Goal: Task Accomplishment & Management: Use online tool/utility

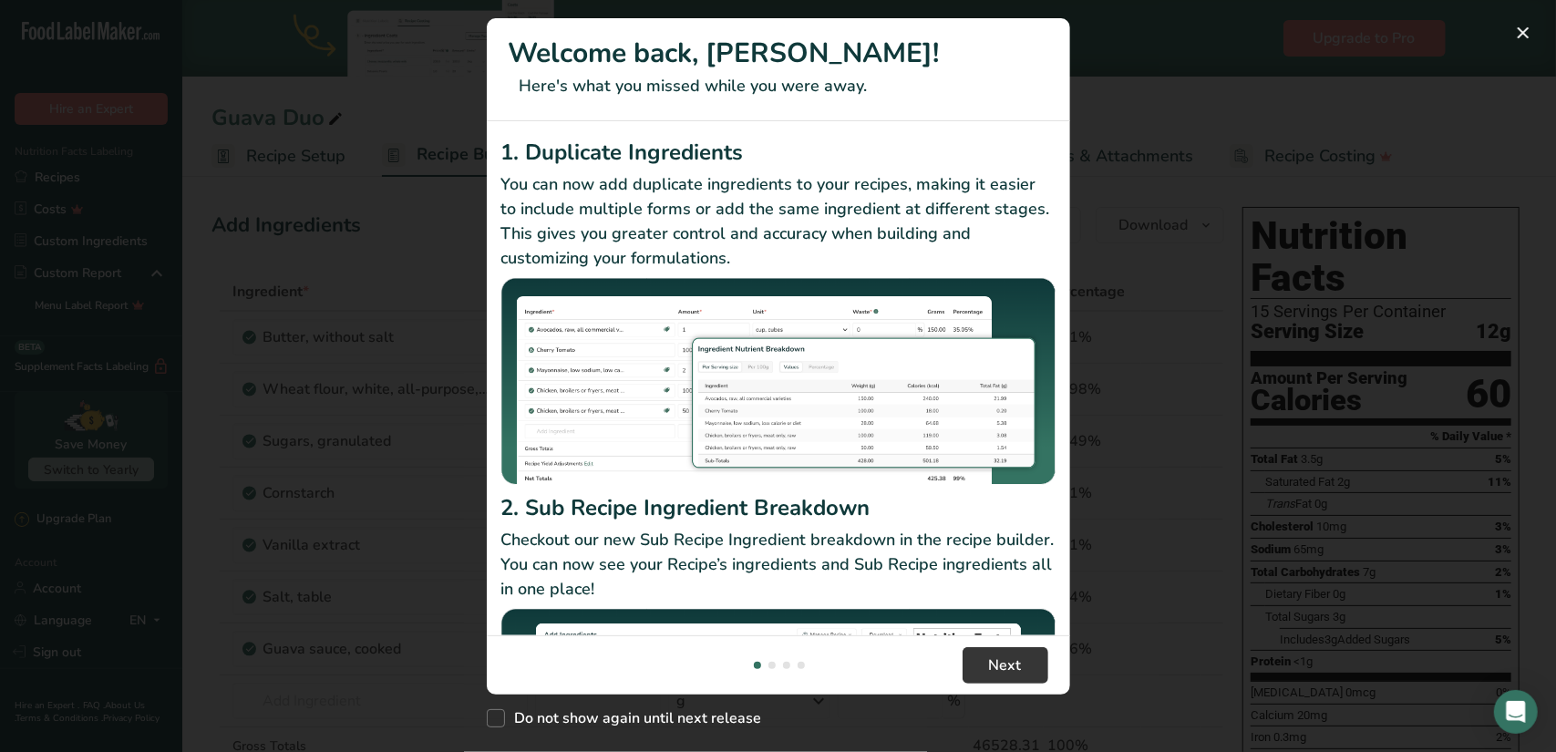
click at [1124, 387] on div "New Features" at bounding box center [778, 376] width 1556 height 752
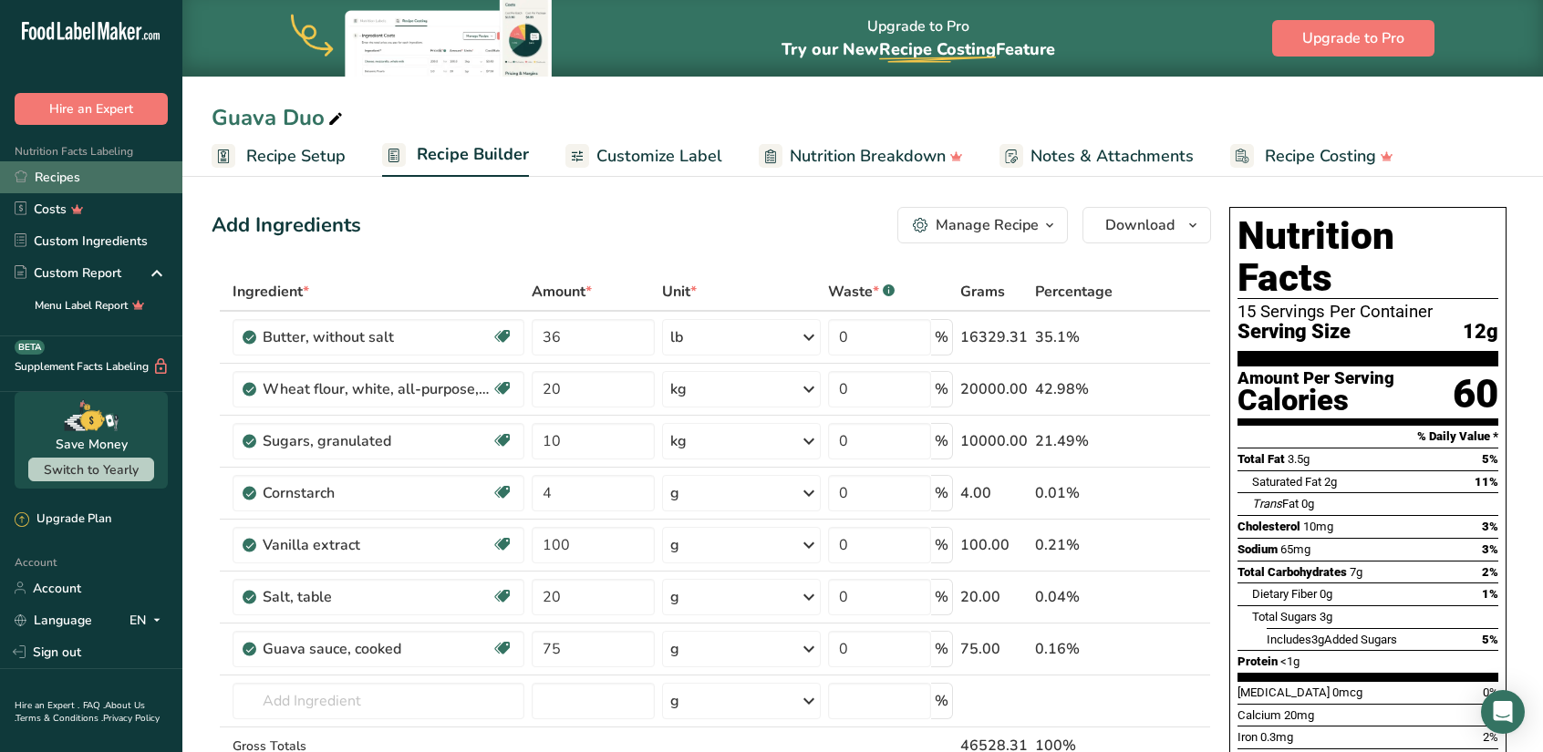
click at [62, 175] on link "Recipes" at bounding box center [91, 177] width 182 height 32
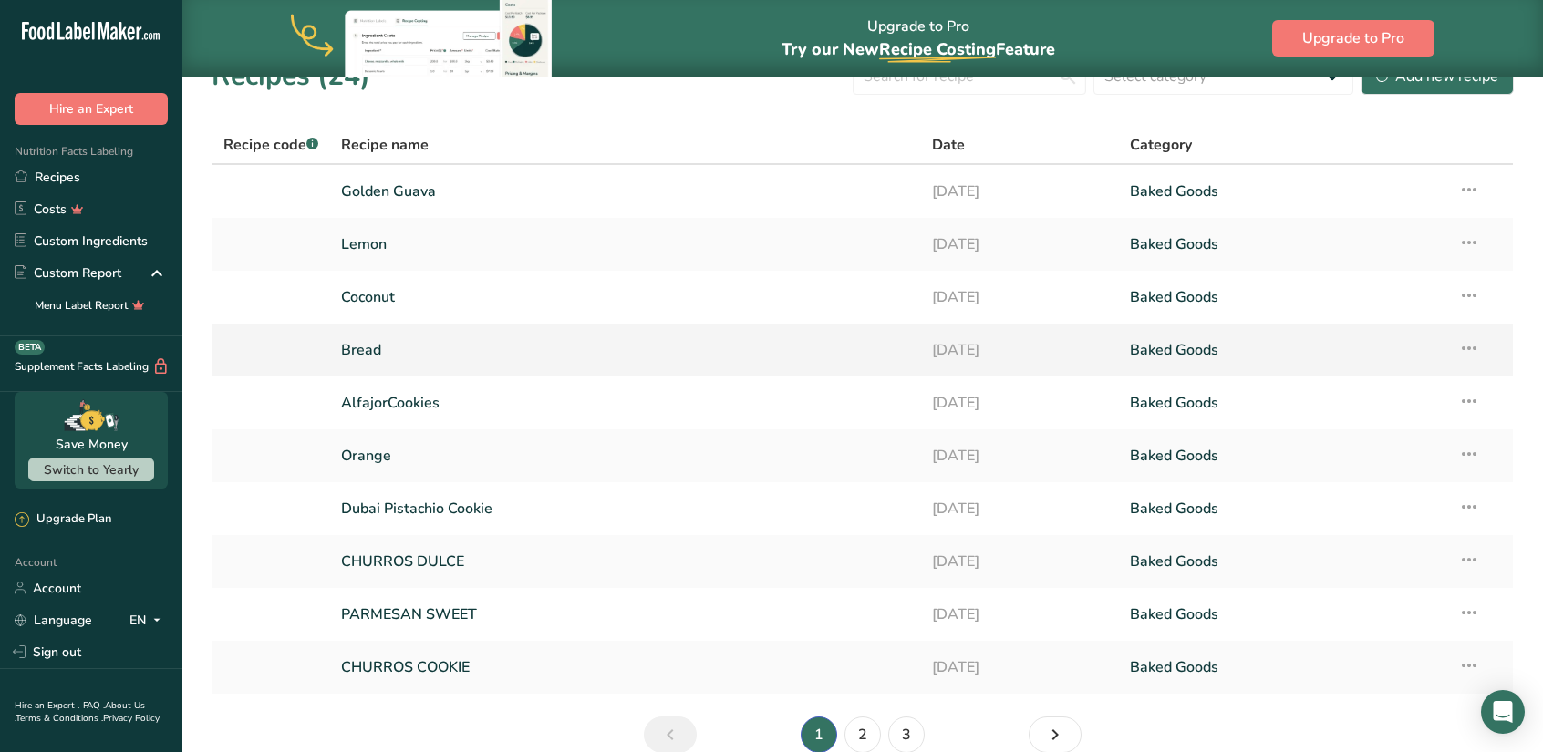
scroll to position [36, 0]
click at [1471, 512] on icon at bounding box center [1469, 505] width 22 height 33
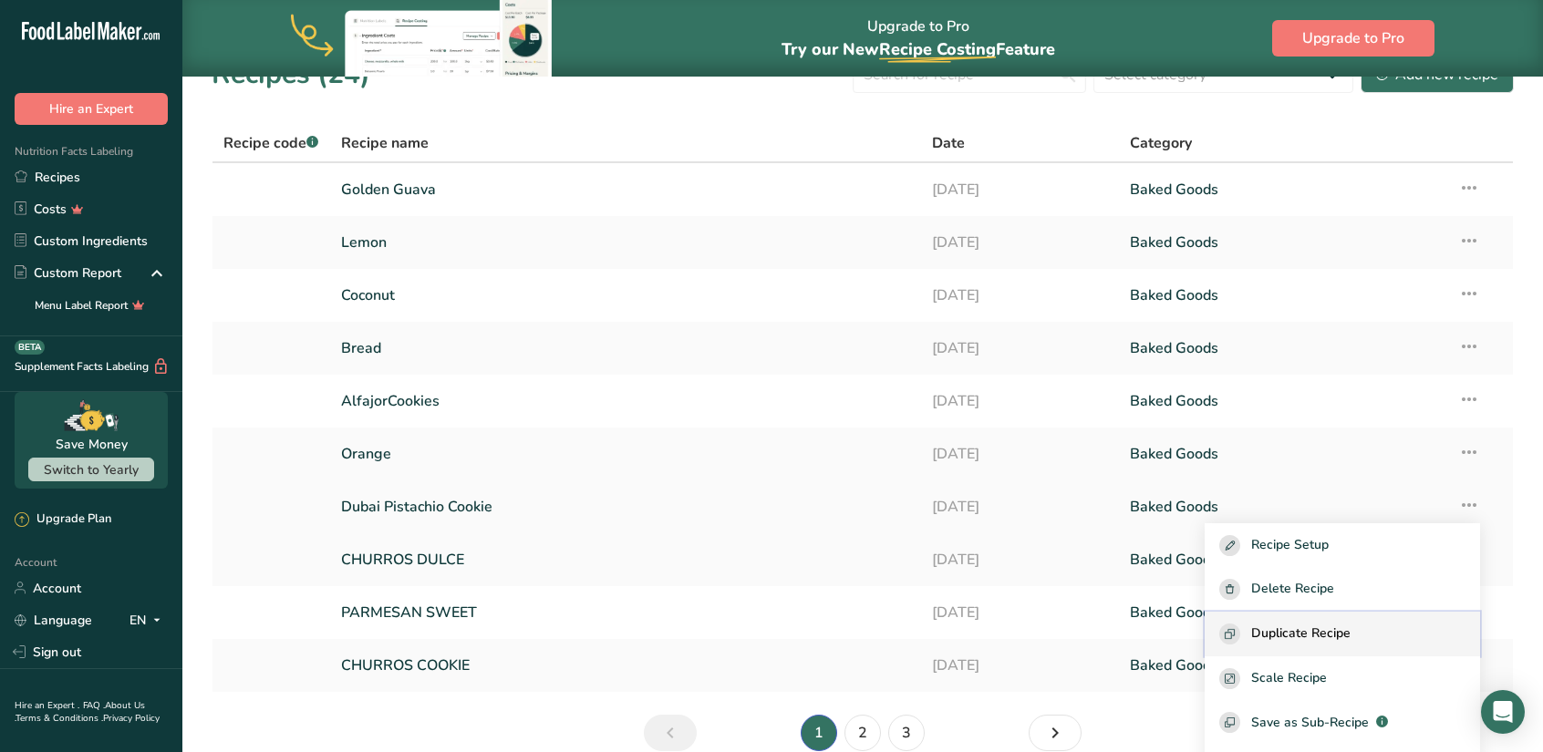
click at [1300, 628] on span "Duplicate Recipe" at bounding box center [1300, 634] width 99 height 21
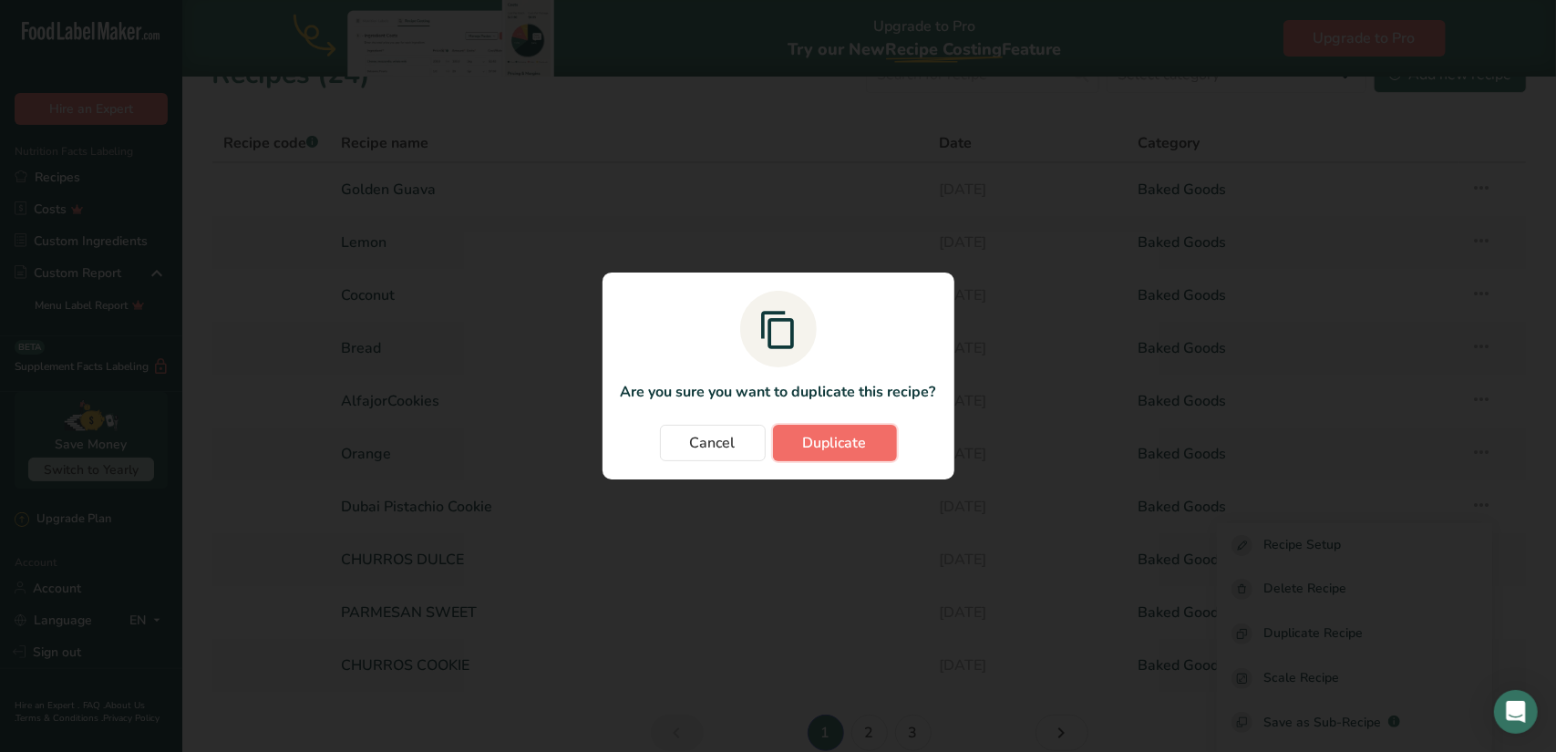
click at [852, 438] on span "Duplicate" at bounding box center [835, 443] width 64 height 22
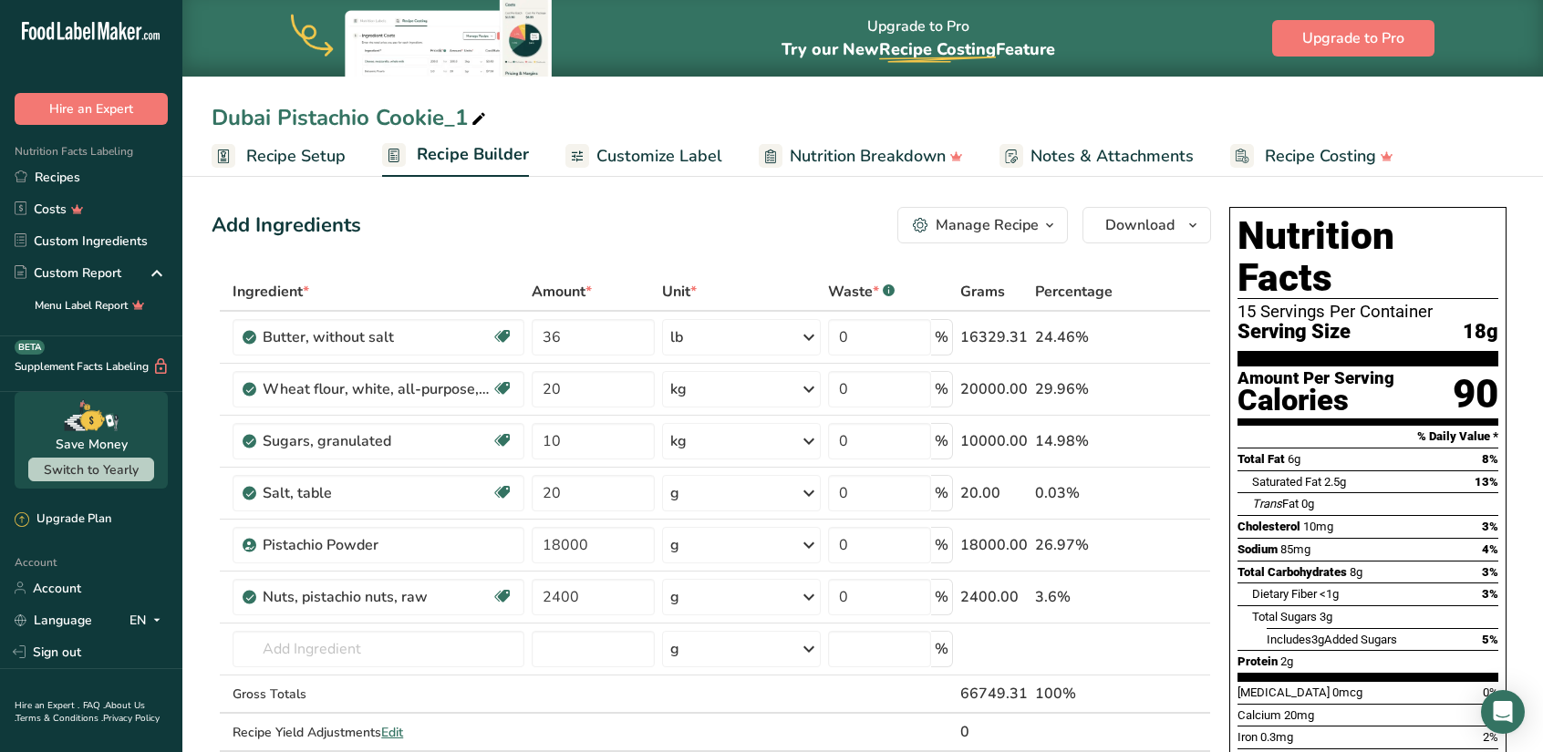
click at [450, 118] on div "Dubai Pistachio Cookie_1" at bounding box center [351, 117] width 278 height 33
click at [450, 118] on input "Dubai Pistachio Cookie_1" at bounding box center [863, 117] width 1302 height 33
click at [573, 108] on input "Dubai Chocolate Pistachio" at bounding box center [863, 117] width 1302 height 33
type input "Dubai Chocolate Pistachio"
click at [691, 165] on span "Customize Label" at bounding box center [659, 156] width 126 height 25
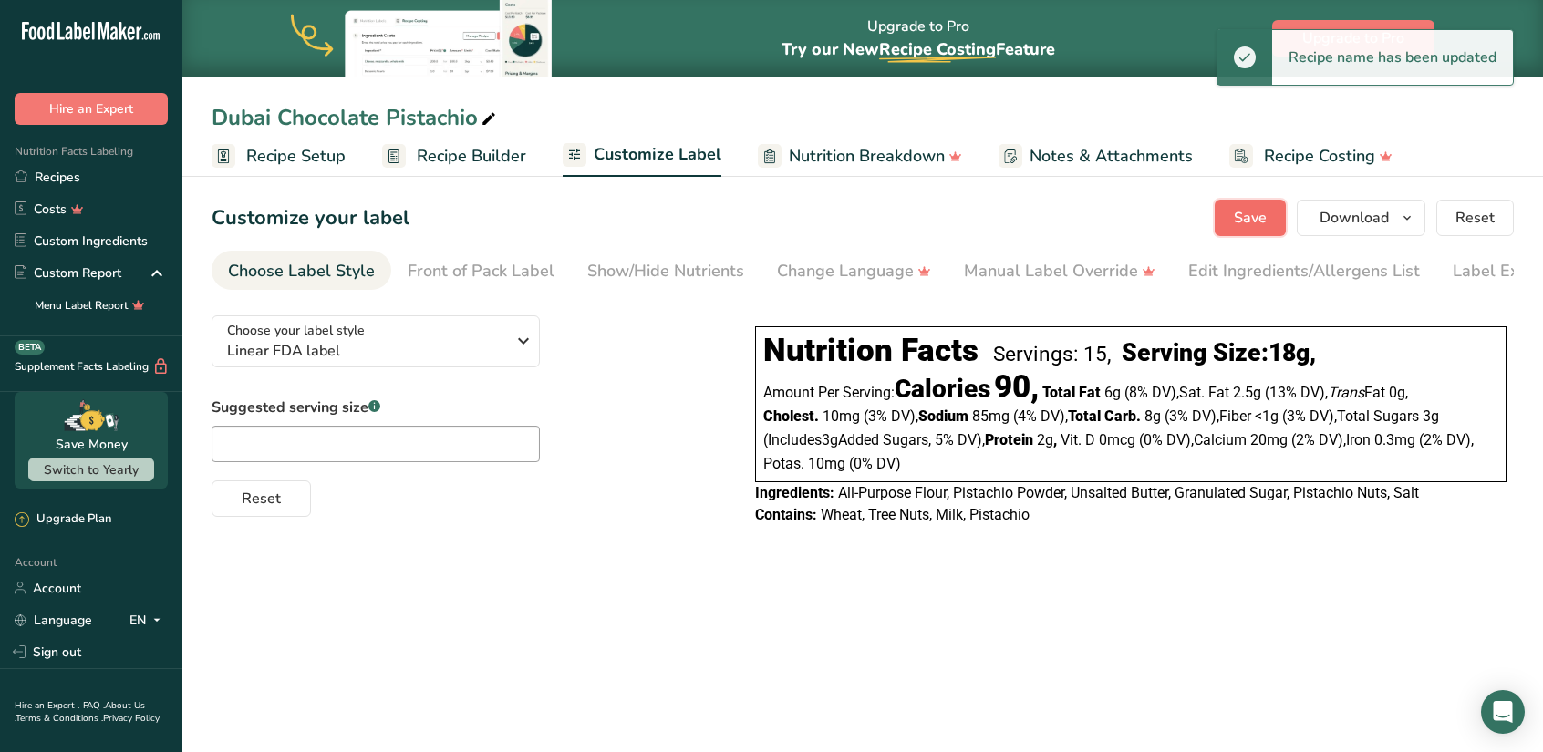
click at [1243, 219] on span "Save" at bounding box center [1250, 218] width 33 height 22
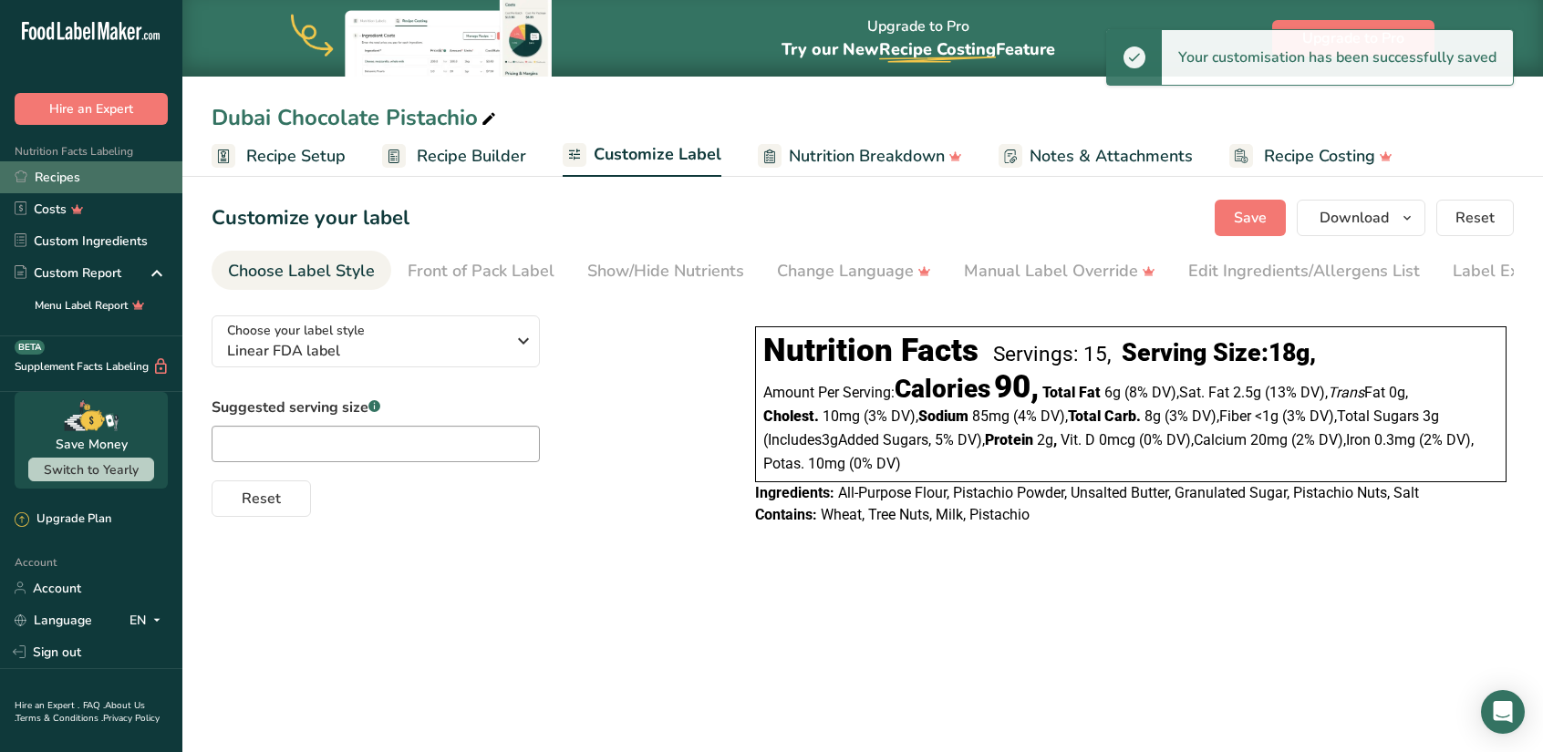
click at [65, 178] on link "Recipes" at bounding box center [91, 177] width 182 height 32
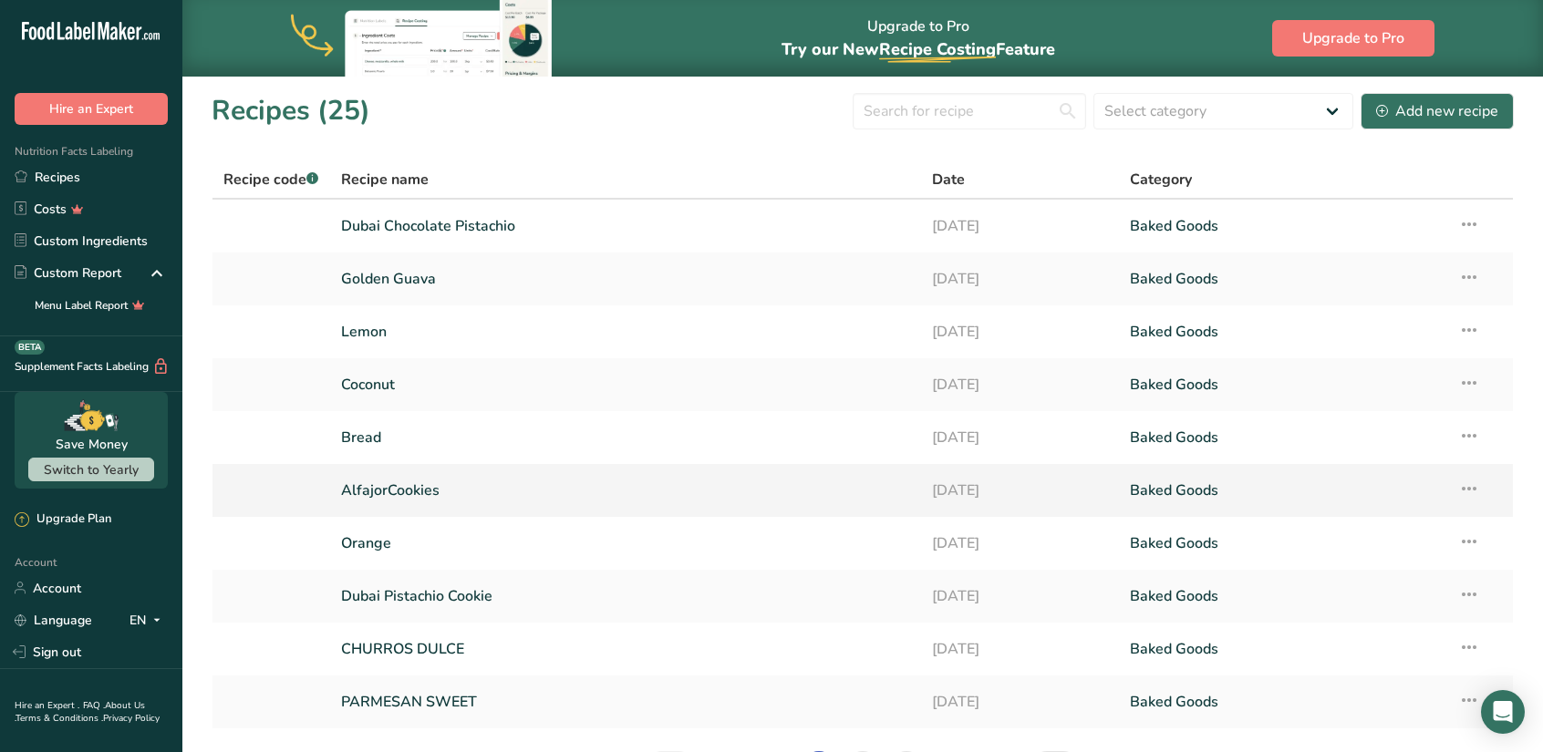
click at [402, 490] on link "AlfajorCookies" at bounding box center [626, 490] width 570 height 38
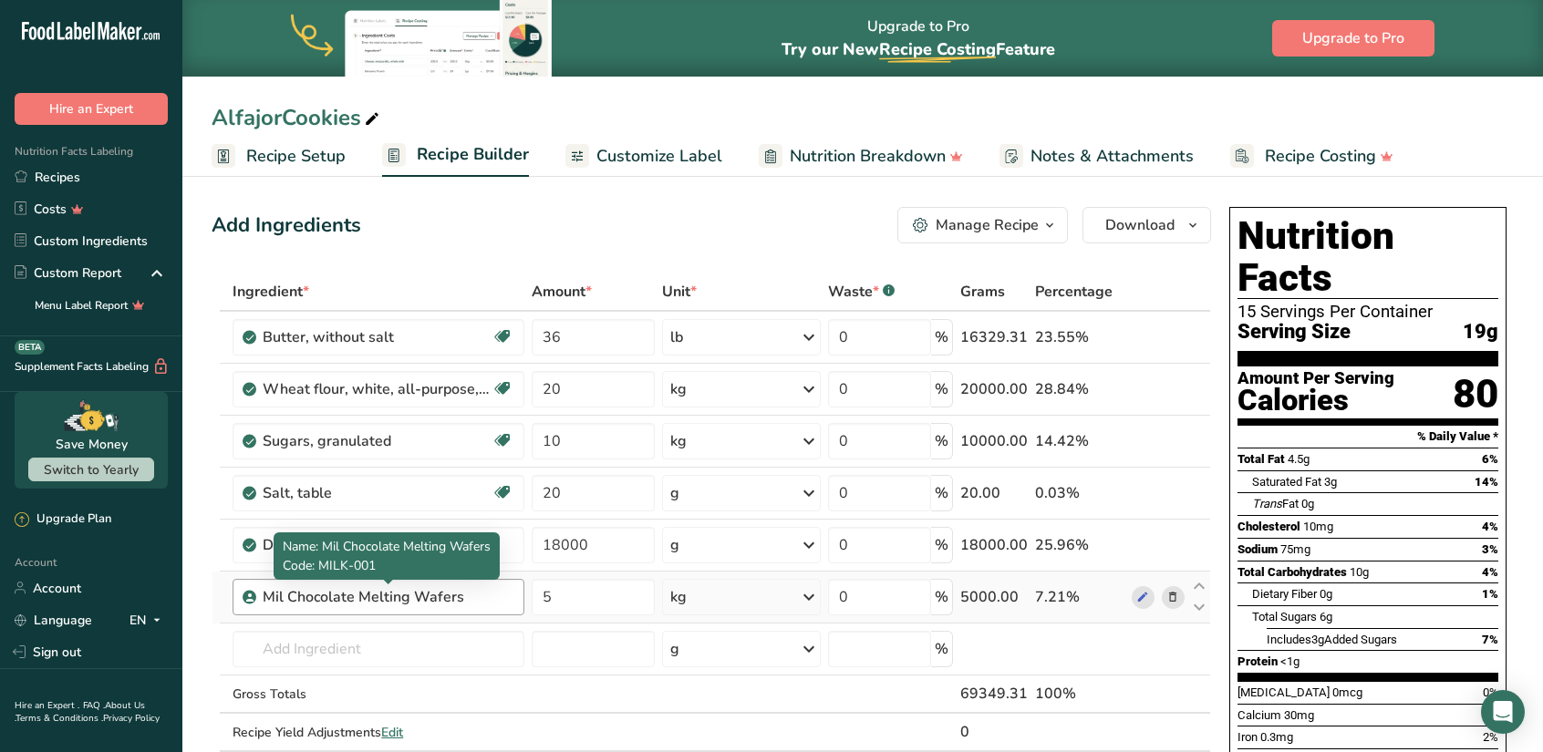
click at [380, 604] on div "Mil Chocolate Melting Wafers" at bounding box center [377, 597] width 228 height 22
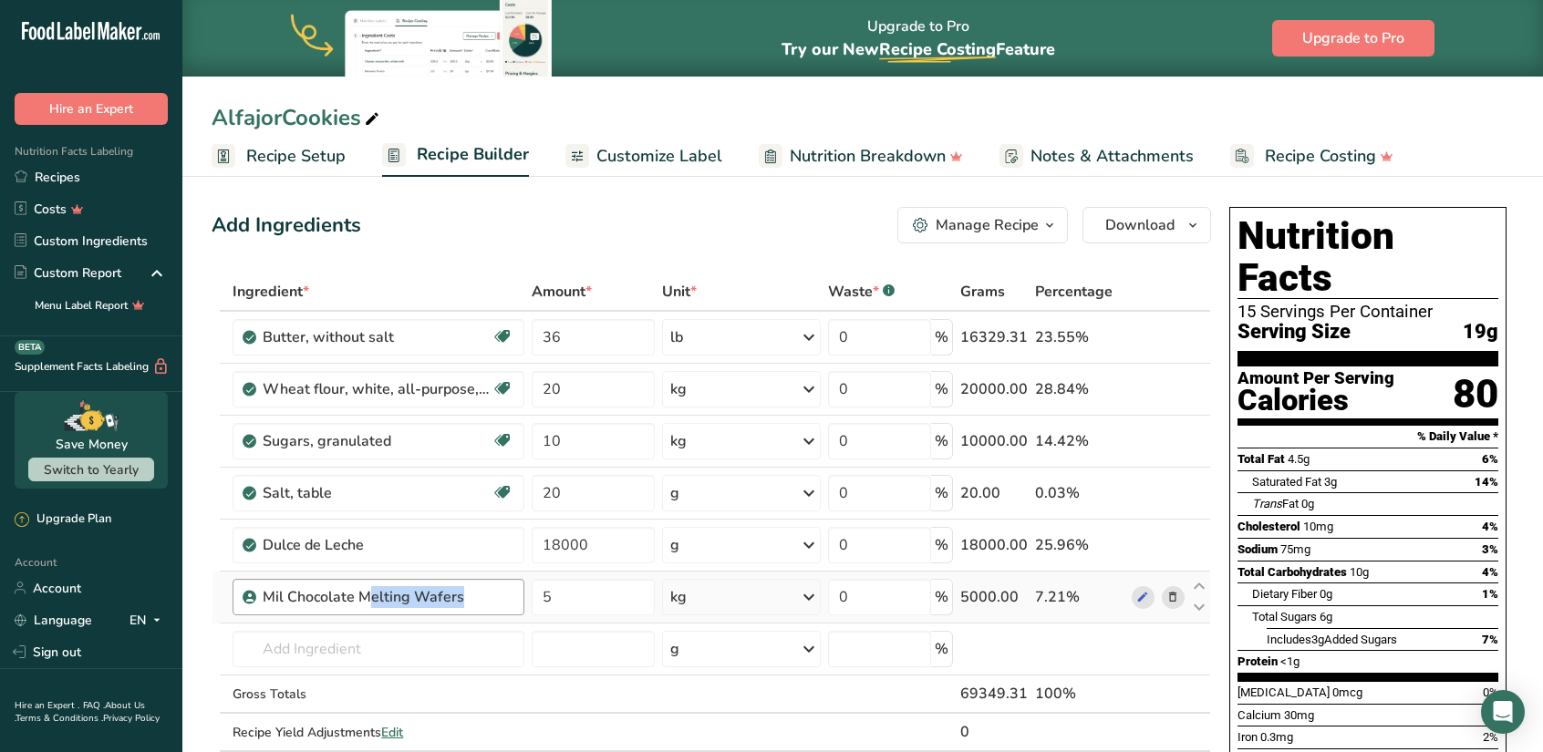
copy div "Mil Chocolate Melting Wafers"
click at [70, 181] on link "Recipes" at bounding box center [91, 177] width 182 height 32
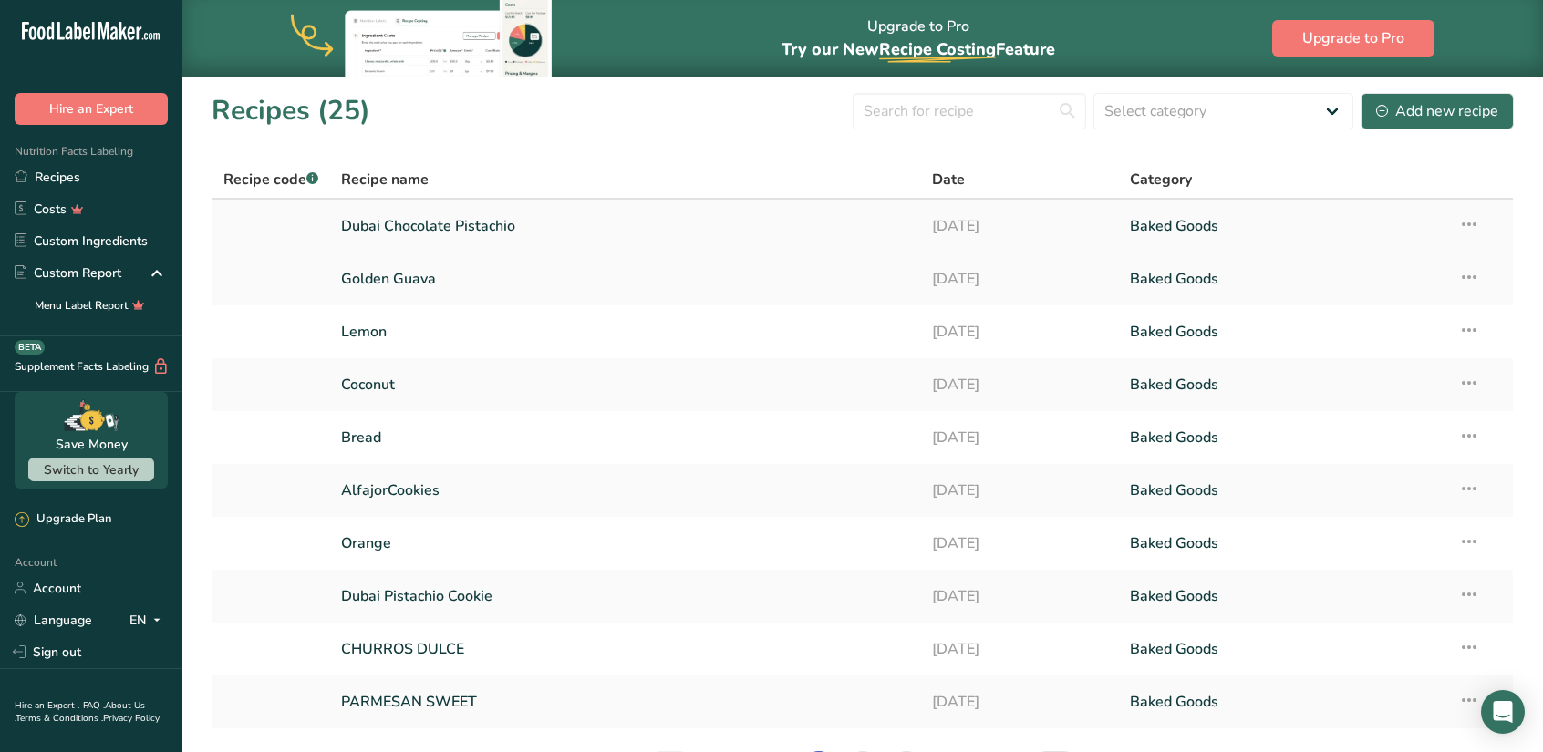
click at [430, 226] on link "Dubai Chocolate Pistachio" at bounding box center [626, 226] width 570 height 38
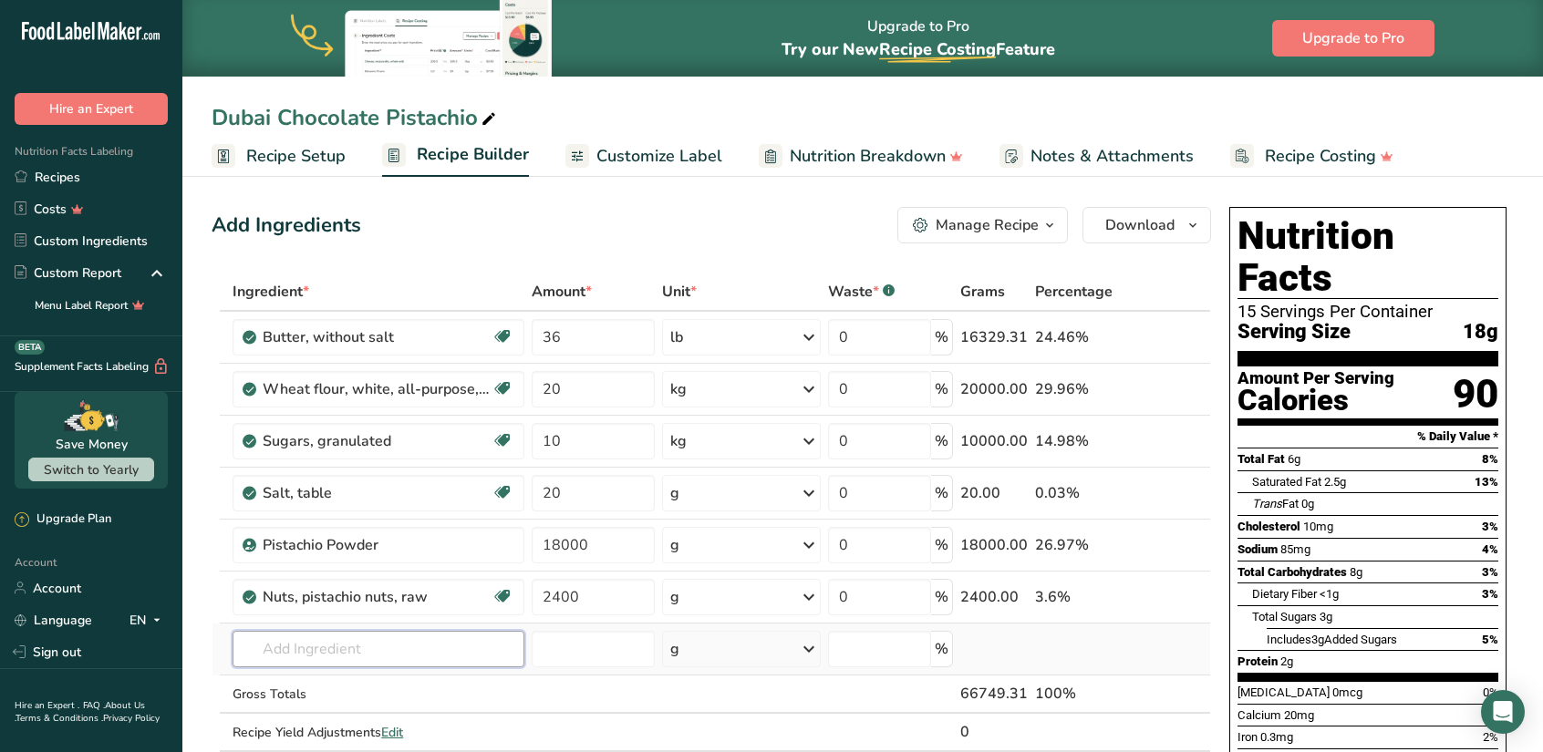
click at [326, 653] on input "text" at bounding box center [378, 649] width 292 height 36
paste input "Mil Chocolate Melting Wafers"
type input "Mil Chocolate Melting Wafers"
click at [587, 643] on input "number" at bounding box center [593, 649] width 123 height 36
type input "5000"
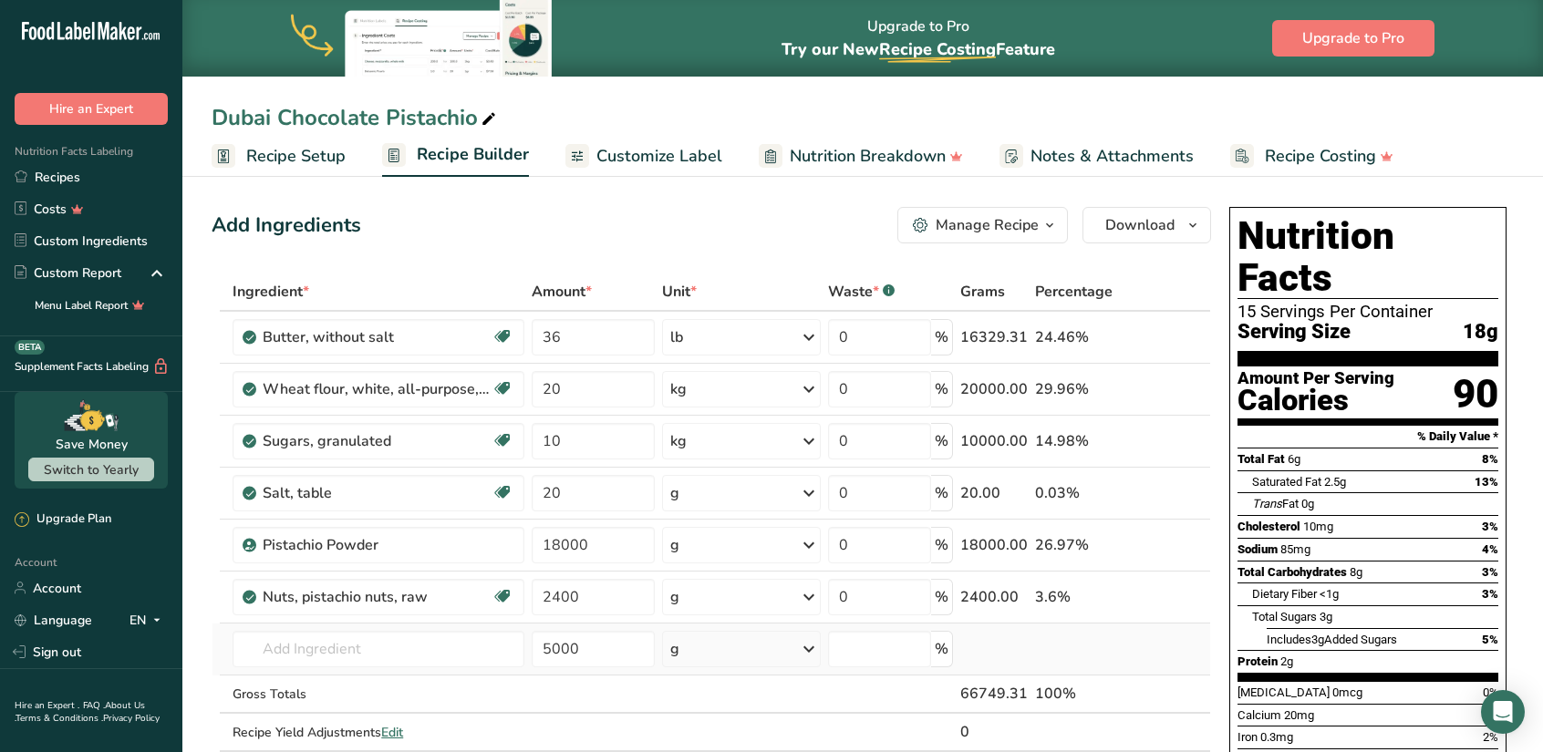
click at [418, 626] on td "MILK-001 Mil Chocolate Melting Wafers Add your own ingredient" at bounding box center [378, 650] width 299 height 52
click at [400, 647] on input "text" at bounding box center [378, 649] width 292 height 36
paste input "Mil Chocolate Melting Wafers"
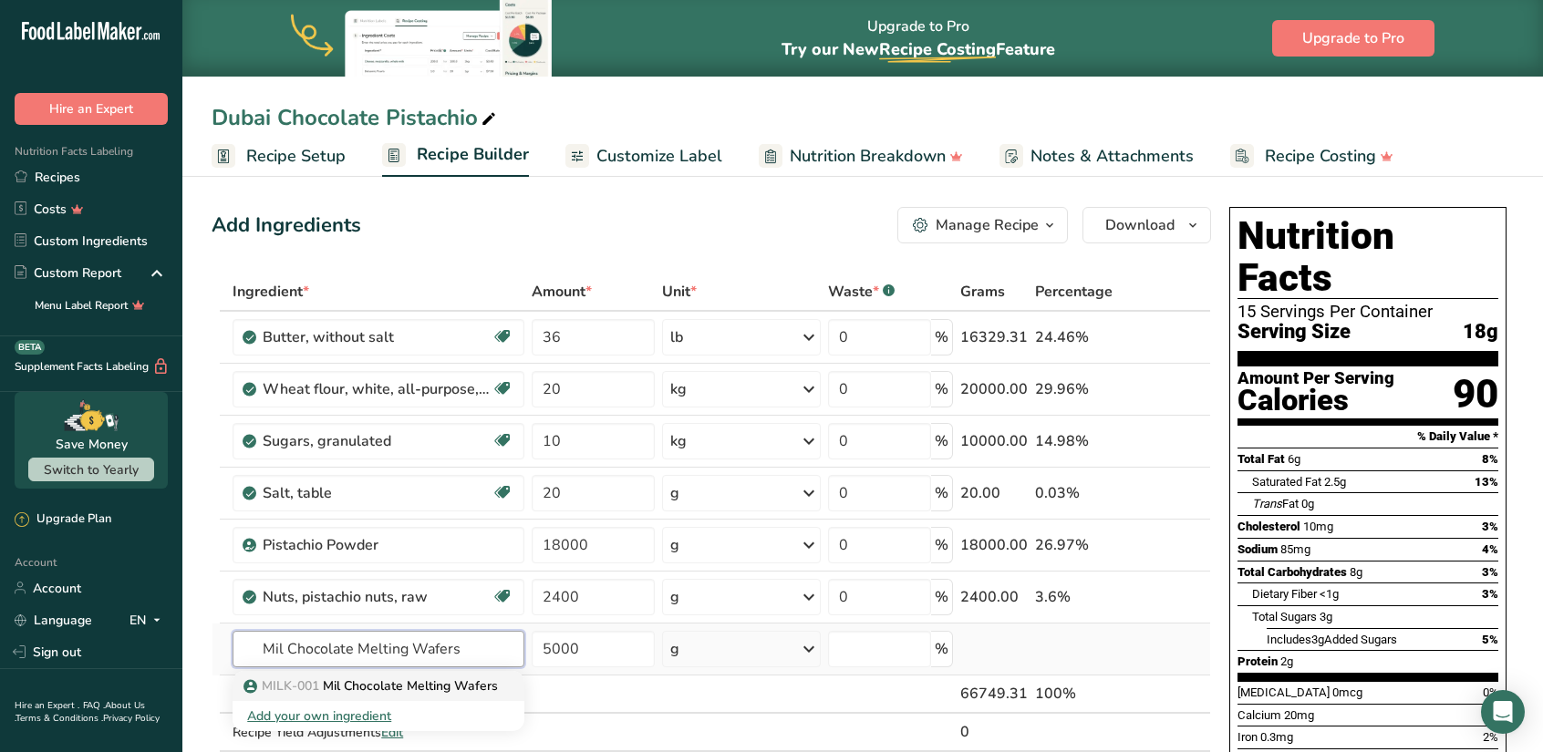
type input "Mil Chocolate Melting Wafers"
click at [387, 680] on p "MILK-001 Mil Chocolate Melting Wafers" at bounding box center [372, 686] width 251 height 19
type input "Mil Chocolate Melting Wafers"
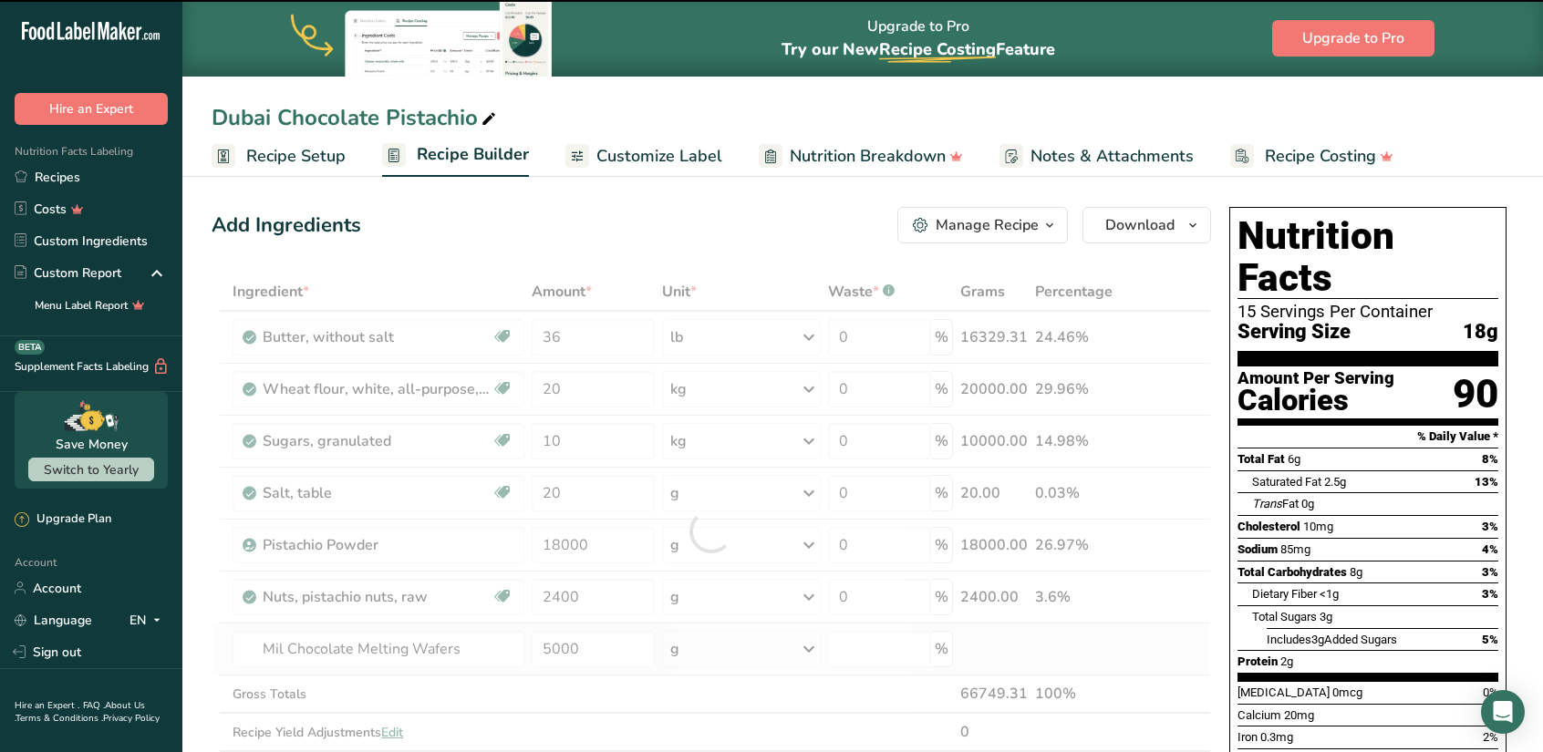
type input "0"
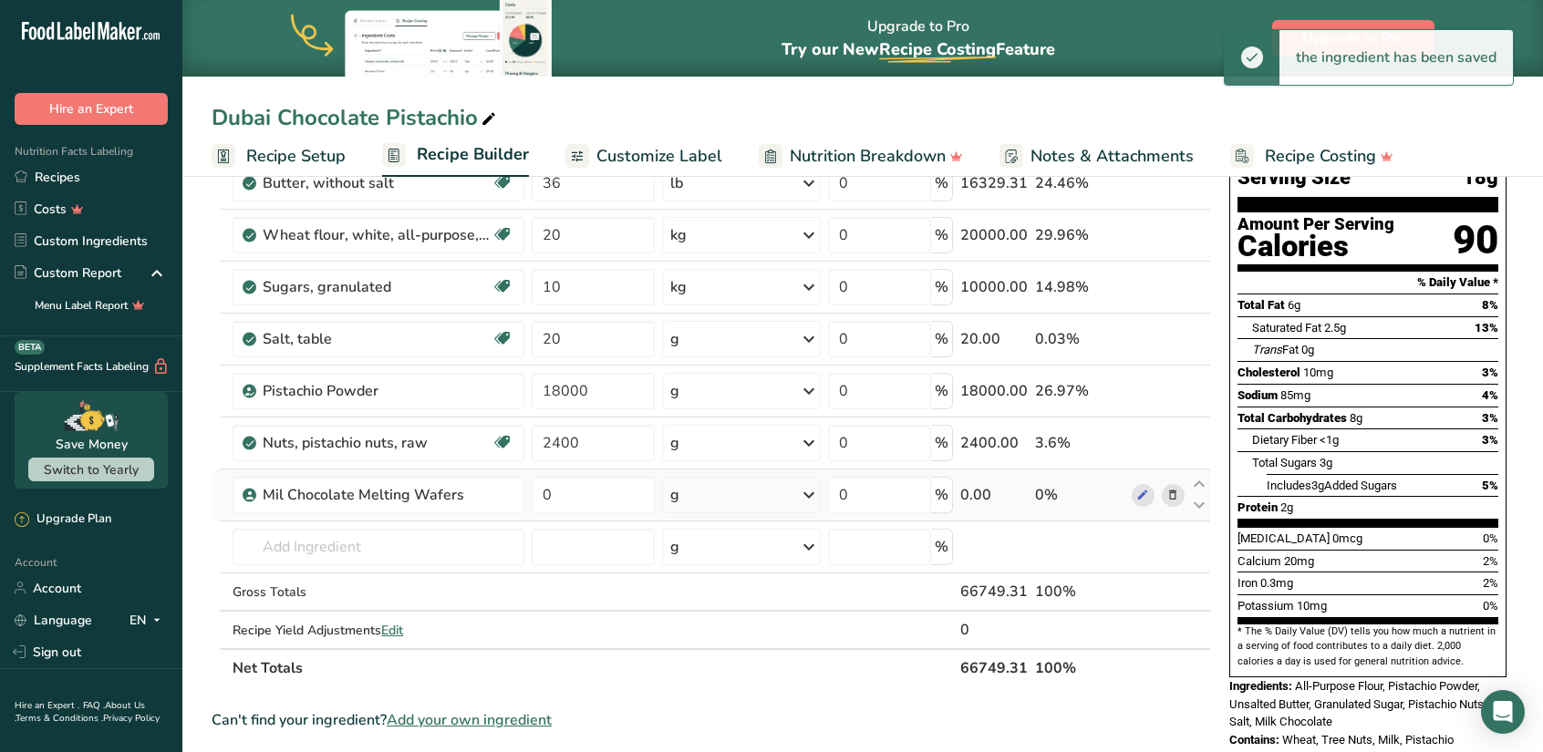
scroll to position [157, 0]
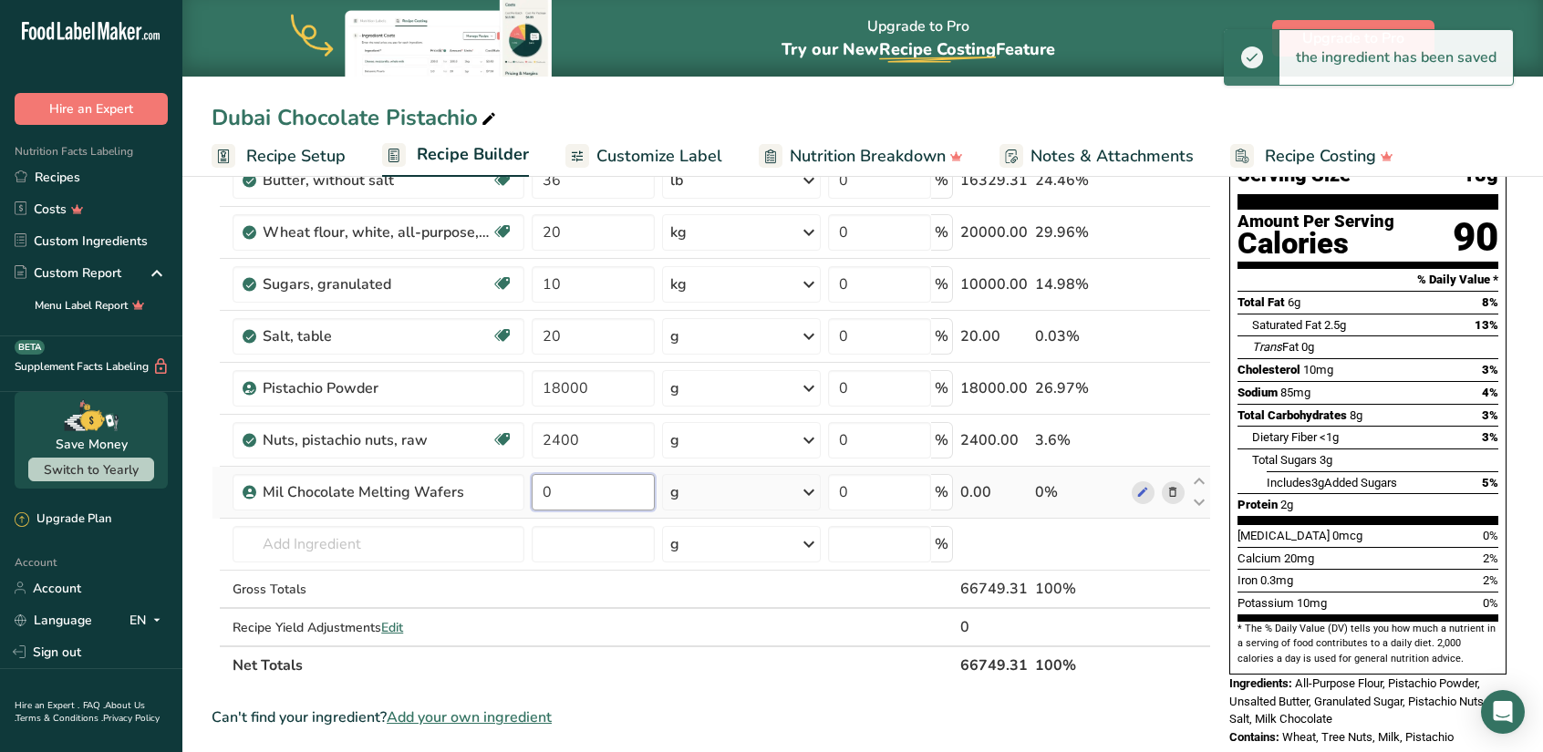
click at [587, 480] on input "0" at bounding box center [593, 492] width 123 height 36
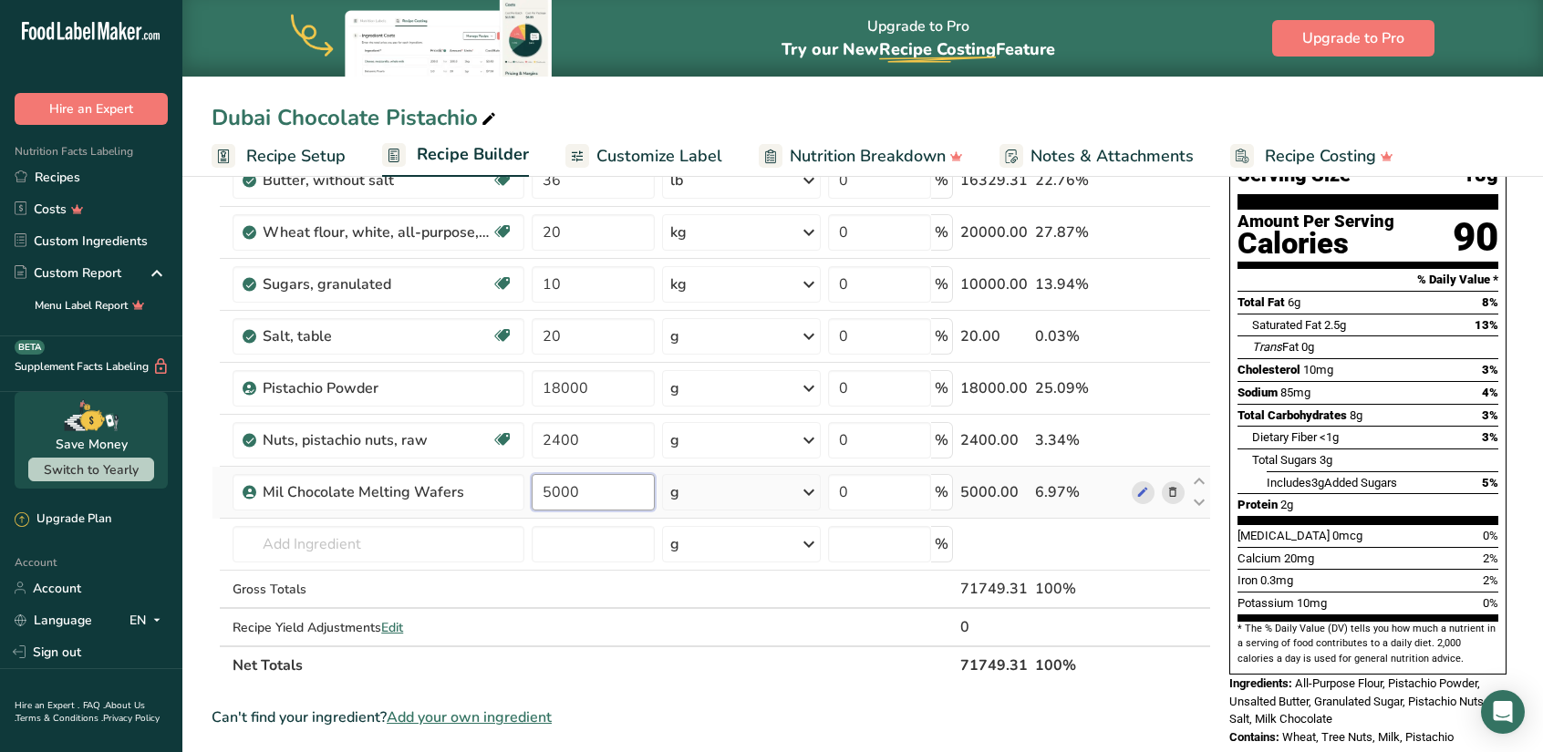
type input "5000"
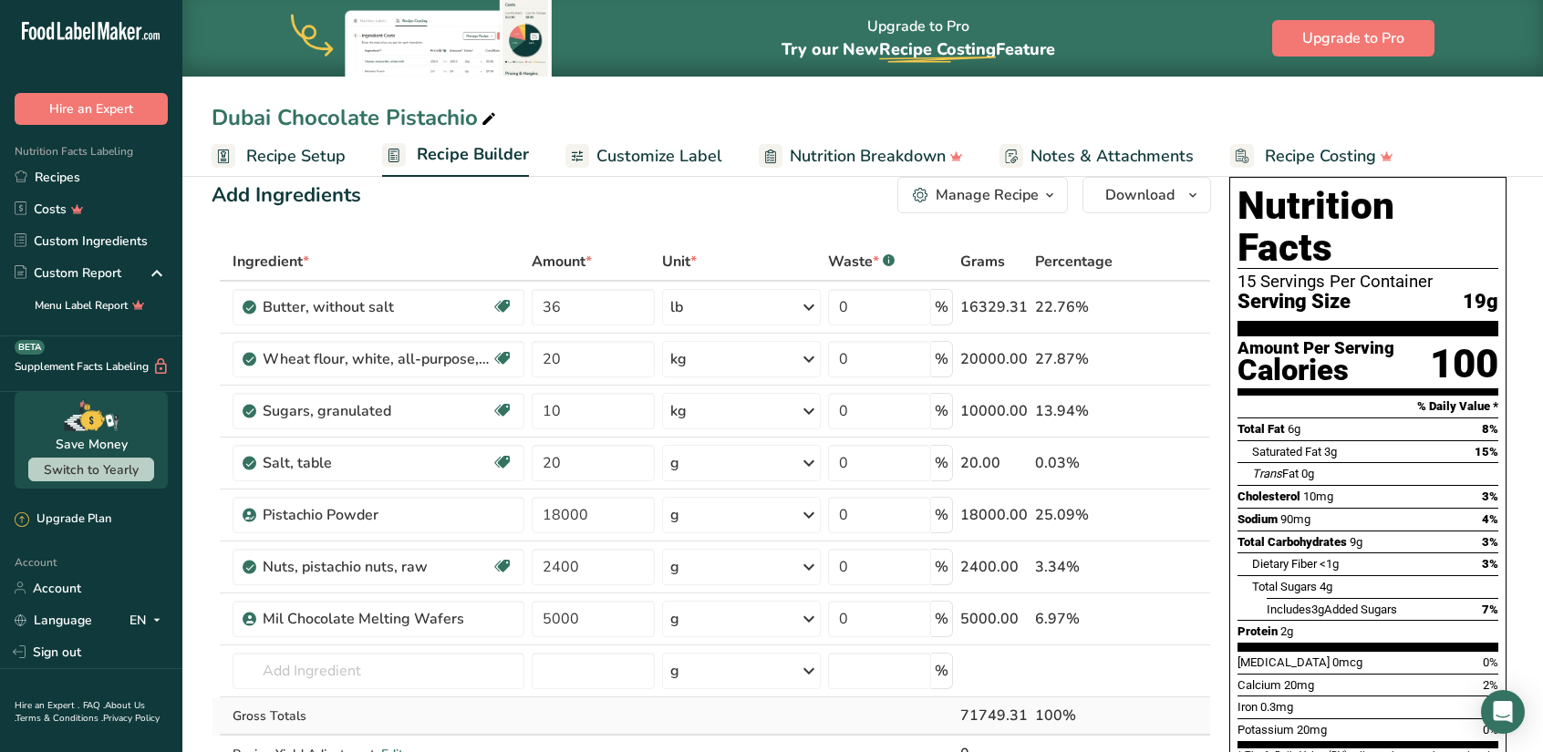
scroll to position [0, 0]
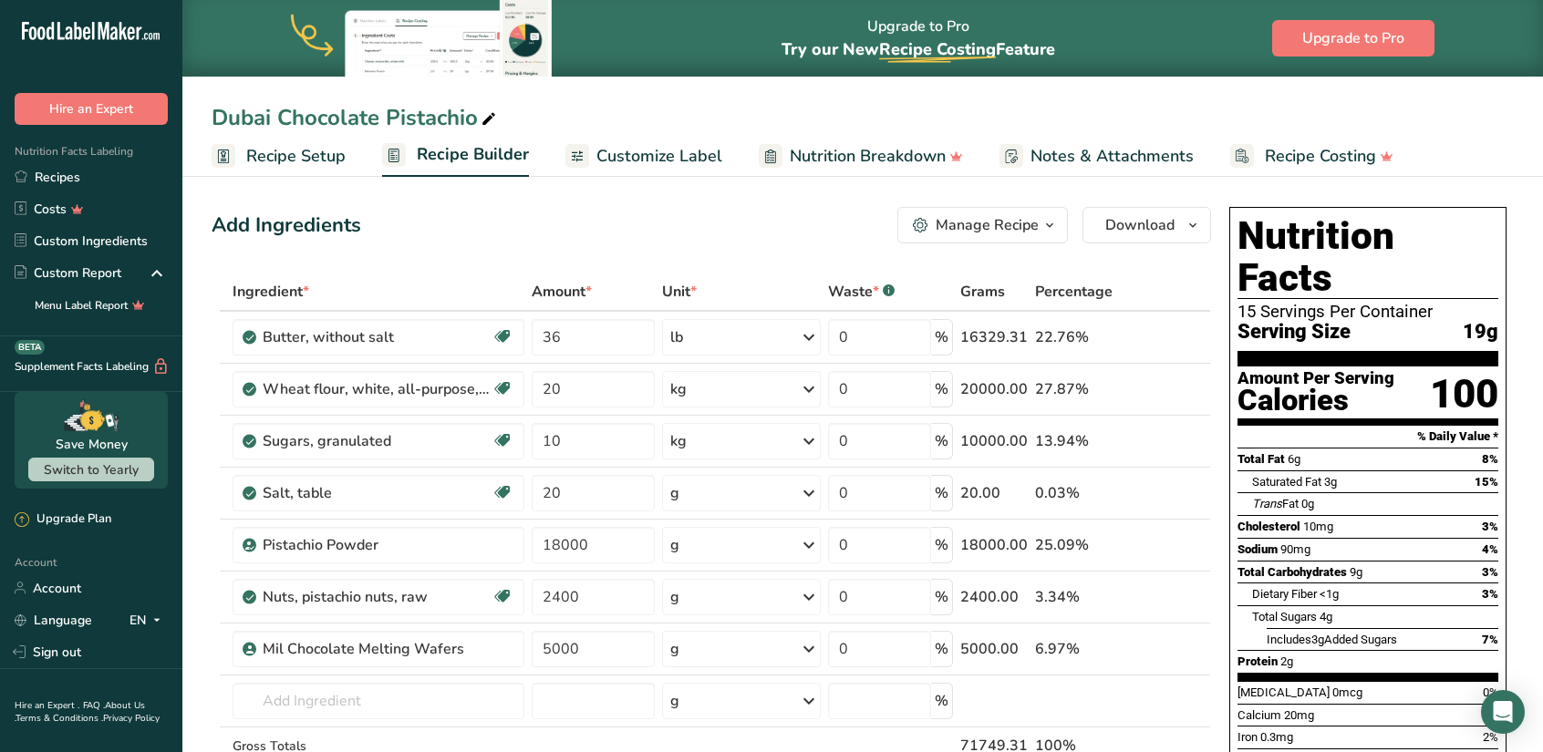
click at [629, 165] on span "Customize Label" at bounding box center [659, 156] width 126 height 25
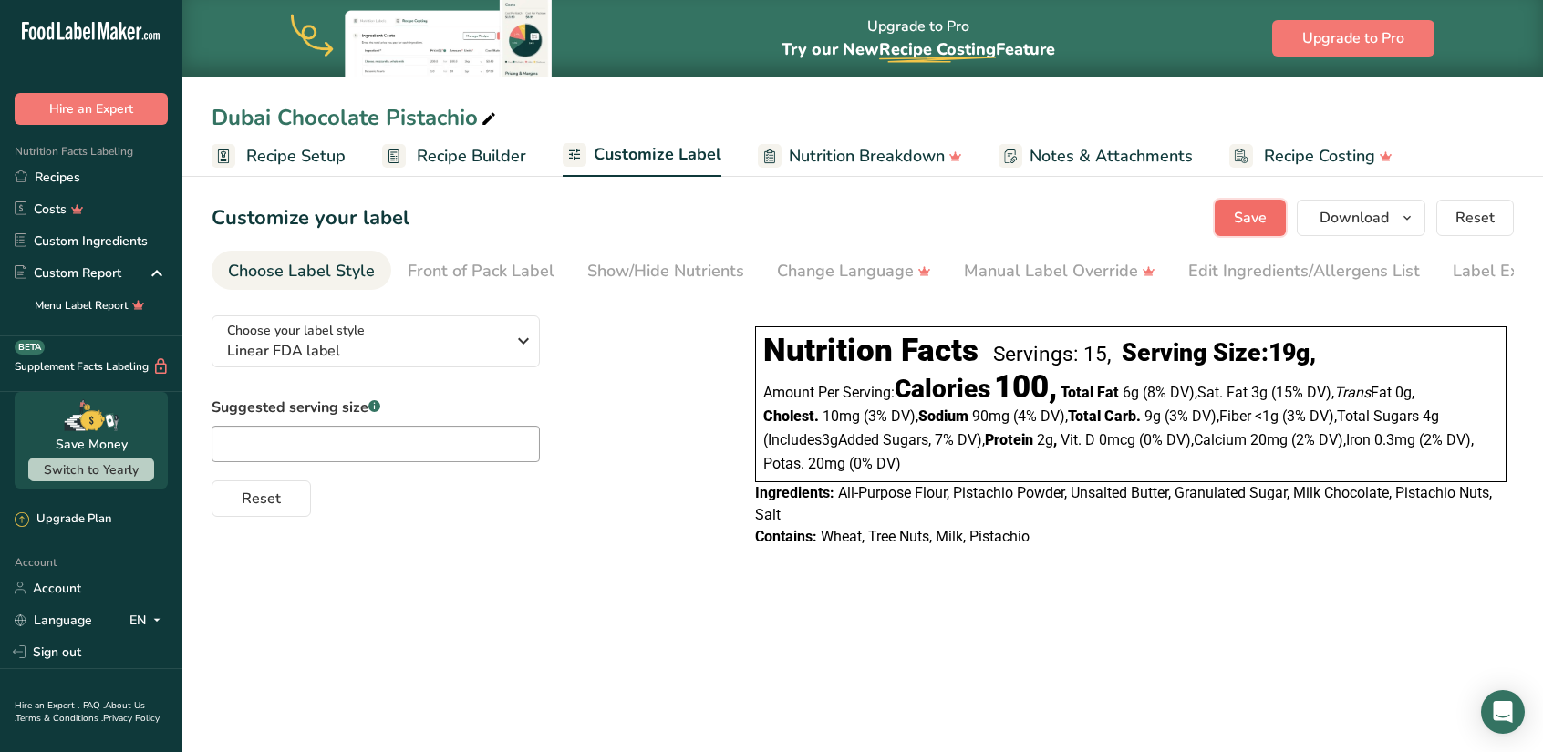
click at [1255, 222] on span "Save" at bounding box center [1250, 218] width 33 height 22
click at [521, 334] on icon "button" at bounding box center [523, 341] width 22 height 33
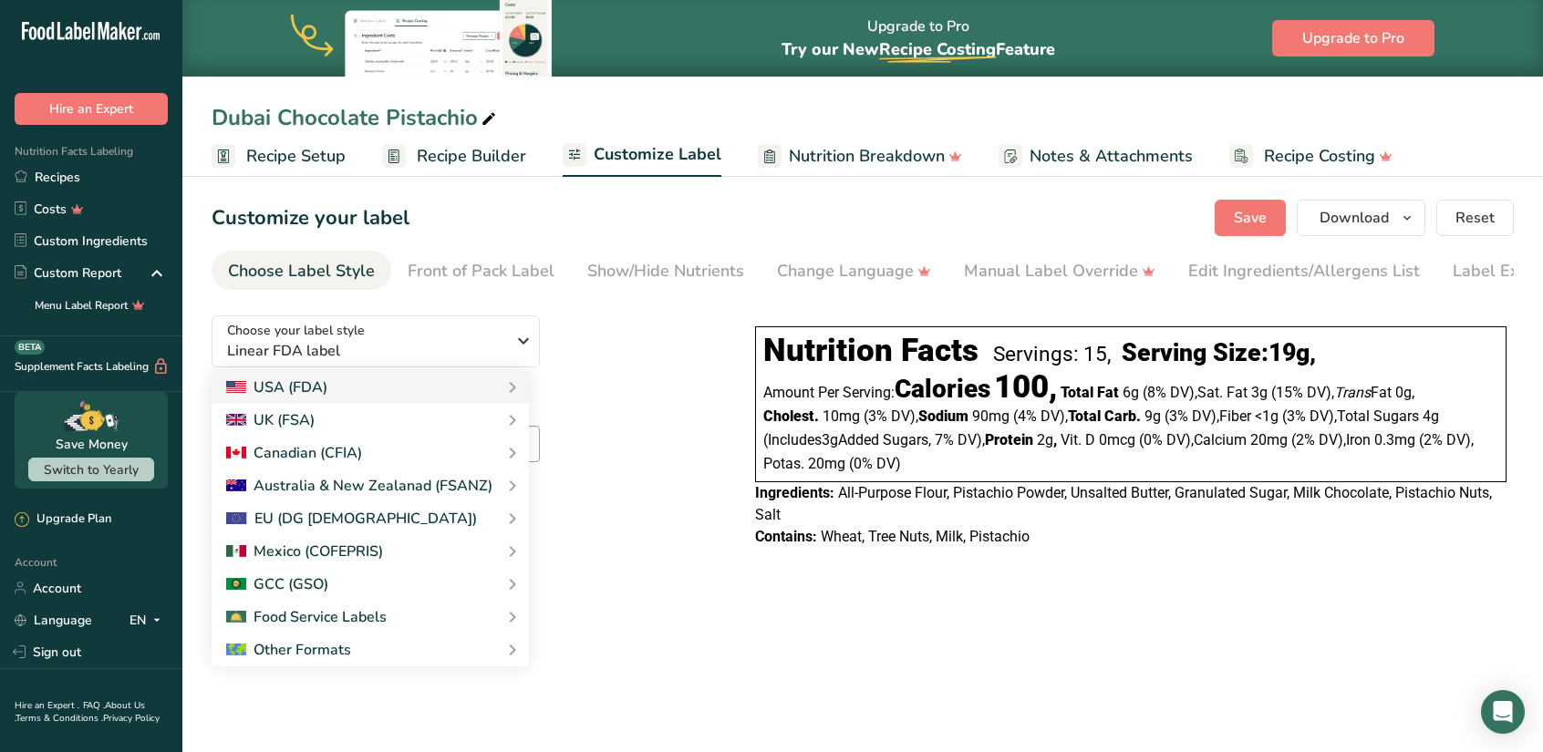
click at [625, 295] on section "Customize your label Save Download Choose what to show on your downloaded label…" at bounding box center [862, 382] width 1360 height 425
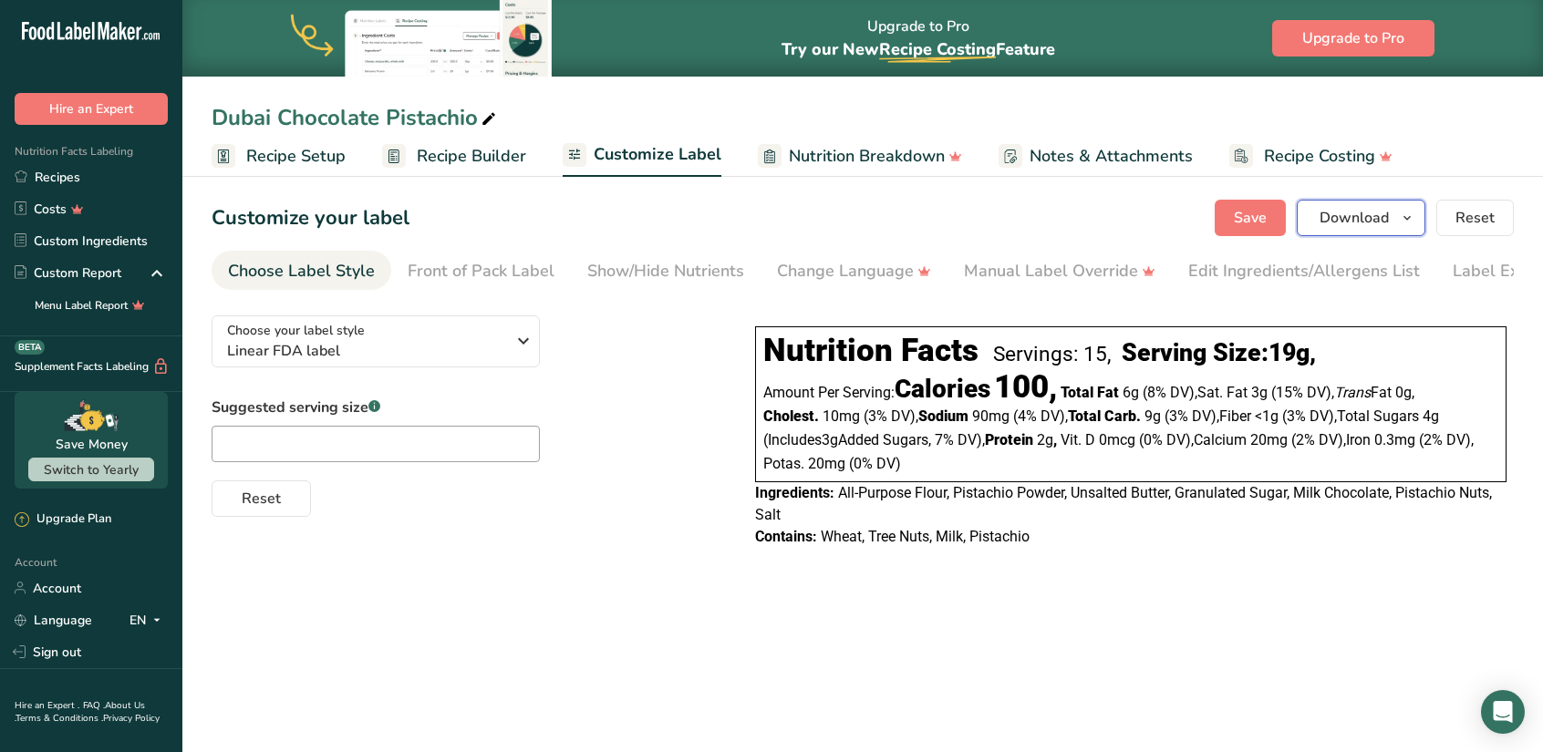
click at [1340, 225] on span "Download" at bounding box center [1353, 218] width 69 height 22
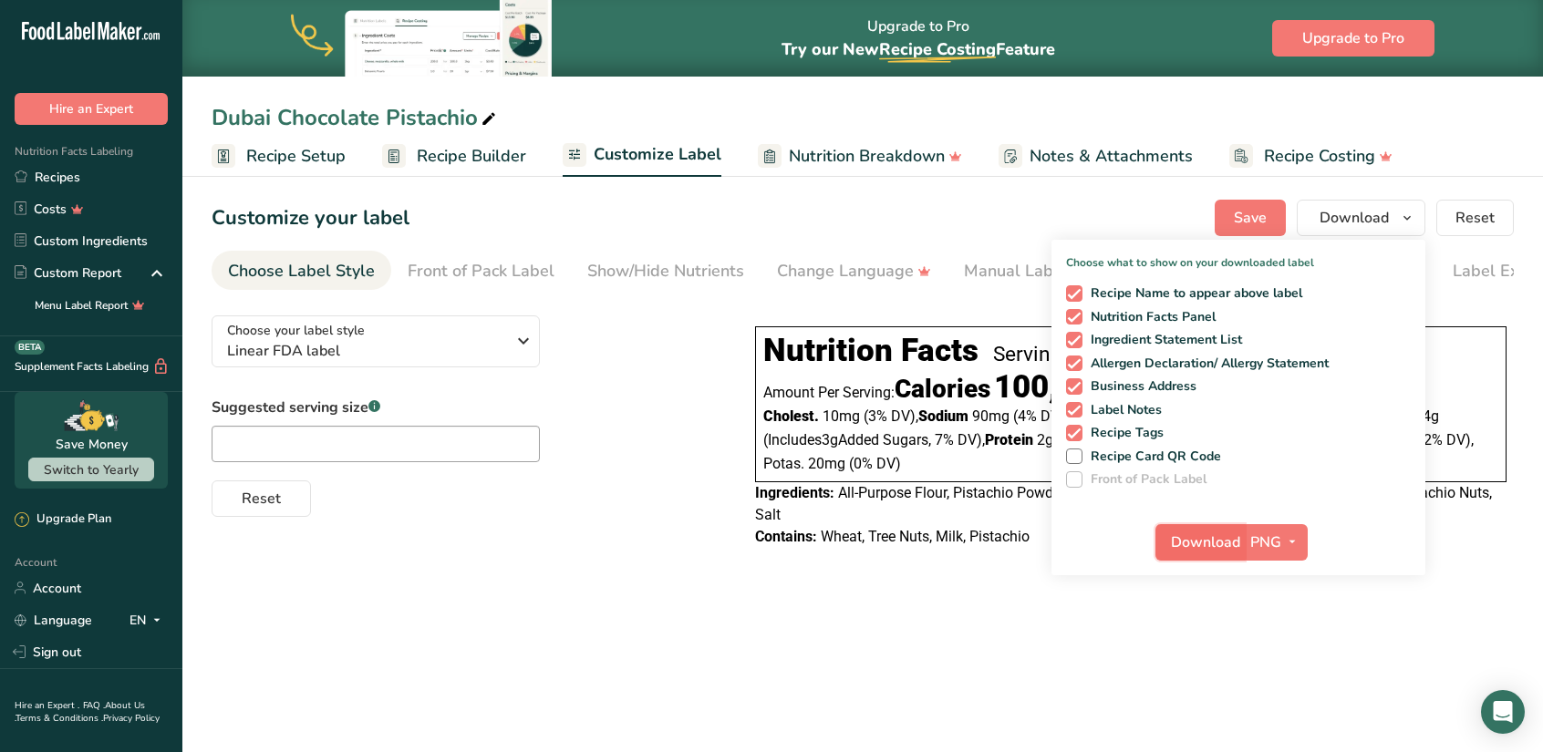
click at [1233, 550] on span "Download" at bounding box center [1205, 543] width 69 height 22
